Goal: Task Accomplishment & Management: Manage account settings

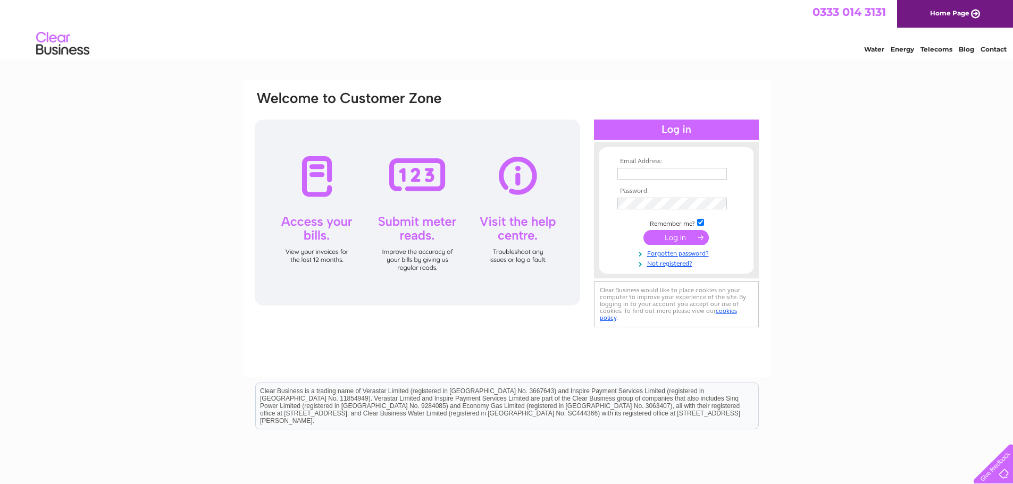
type input "gillian@bobandberts.com"
click at [678, 236] on input "submit" at bounding box center [675, 237] width 65 height 15
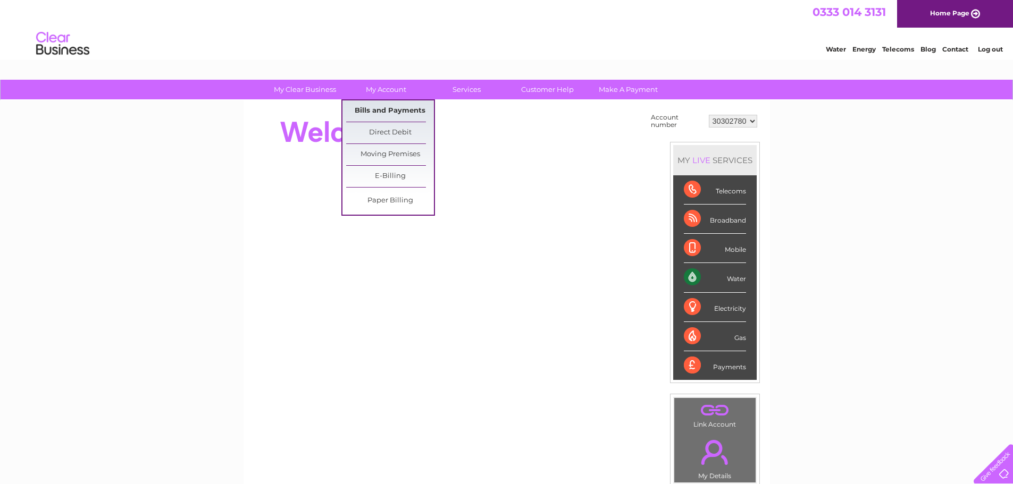
click at [394, 110] on link "Bills and Payments" at bounding box center [390, 110] width 88 height 21
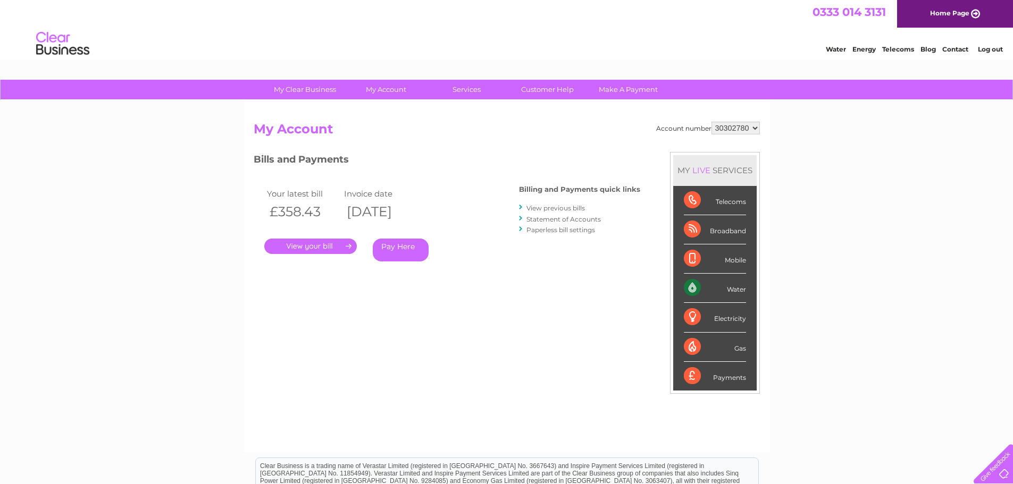
click at [314, 248] on link "." at bounding box center [310, 246] width 92 height 15
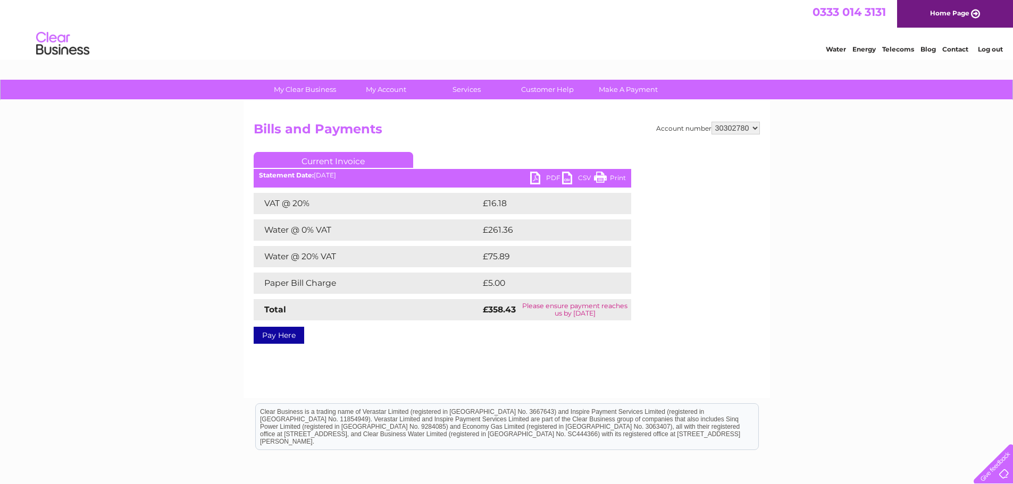
click at [534, 178] on link "PDF" at bounding box center [546, 179] width 32 height 15
